Goal: Navigation & Orientation: Find specific page/section

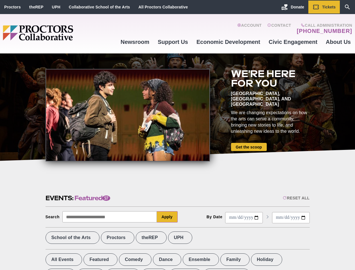
click at [177, 135] on div at bounding box center [128, 115] width 164 height 92
click at [296, 198] on div "Reset All" at bounding box center [296, 198] width 27 height 4
click at [167, 217] on button "Apply" at bounding box center [167, 216] width 21 height 11
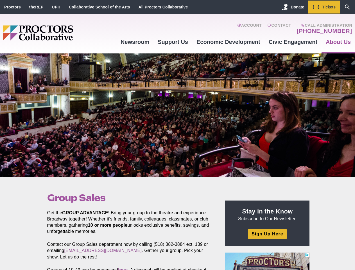
click at [177, 135] on div at bounding box center [177, 115] width 355 height 124
